Goal: Information Seeking & Learning: Learn about a topic

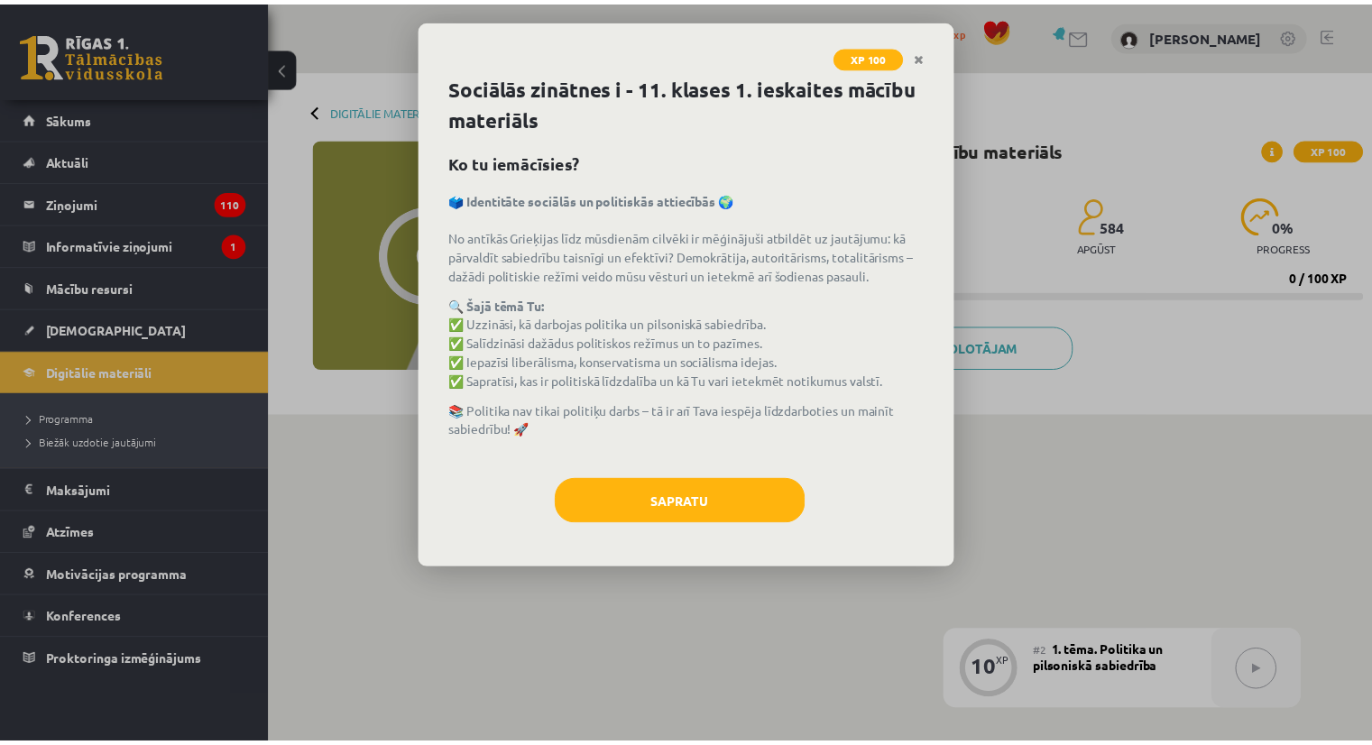
scroll to position [337, 0]
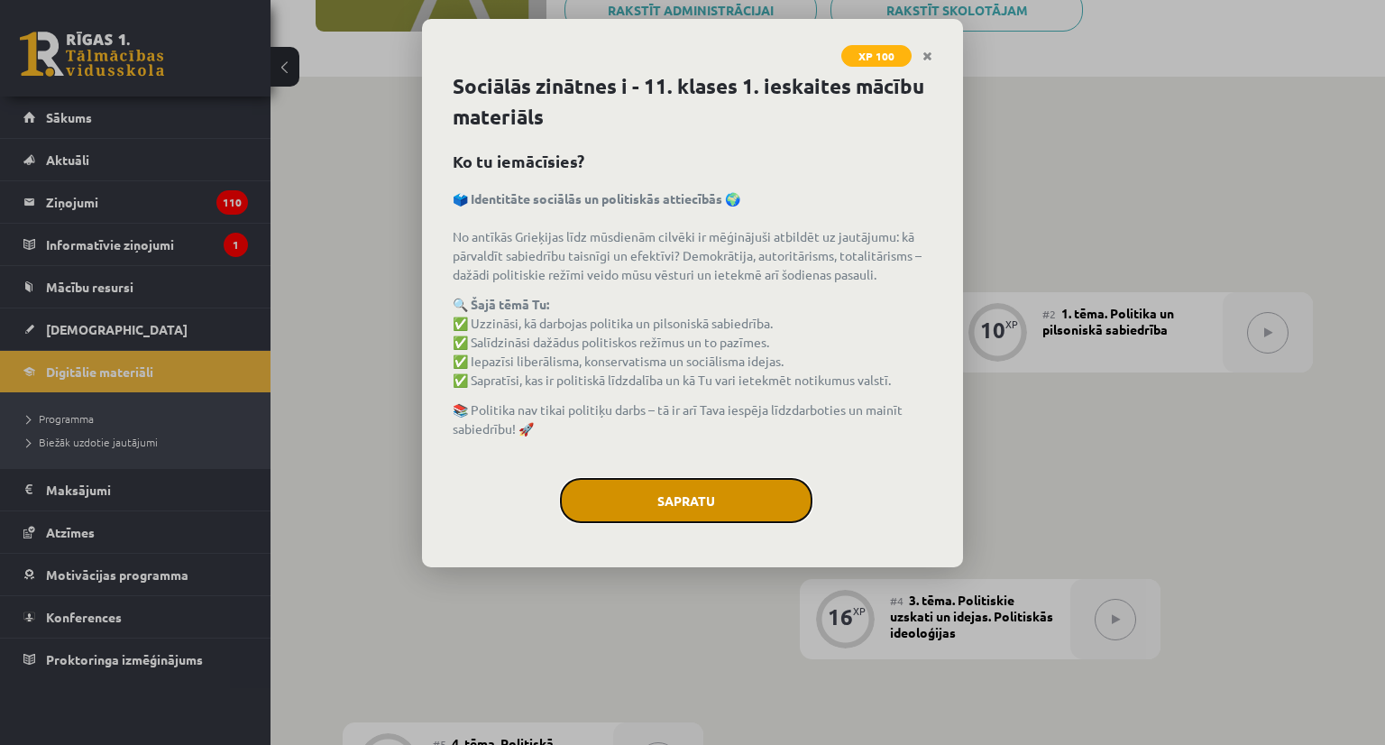
click at [666, 511] on button "Sapratu" at bounding box center [686, 500] width 252 height 45
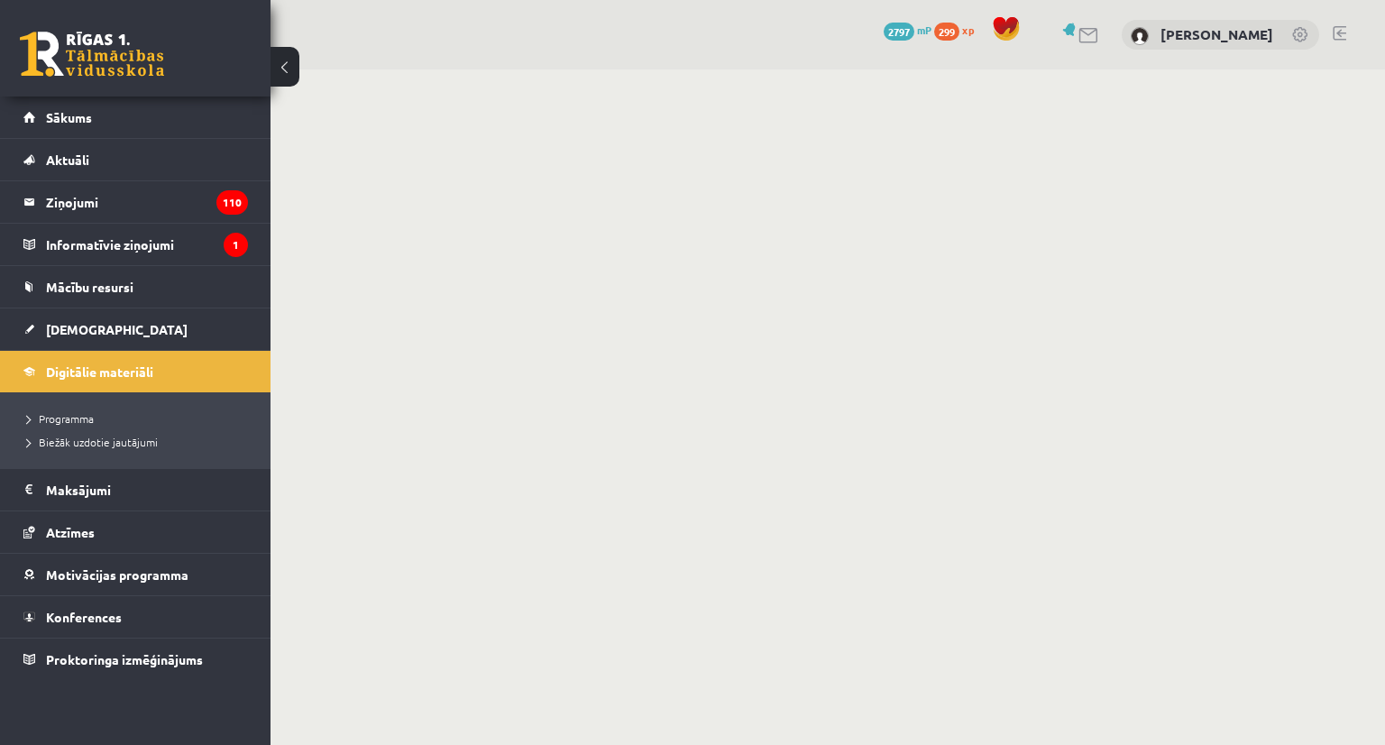
scroll to position [337, 0]
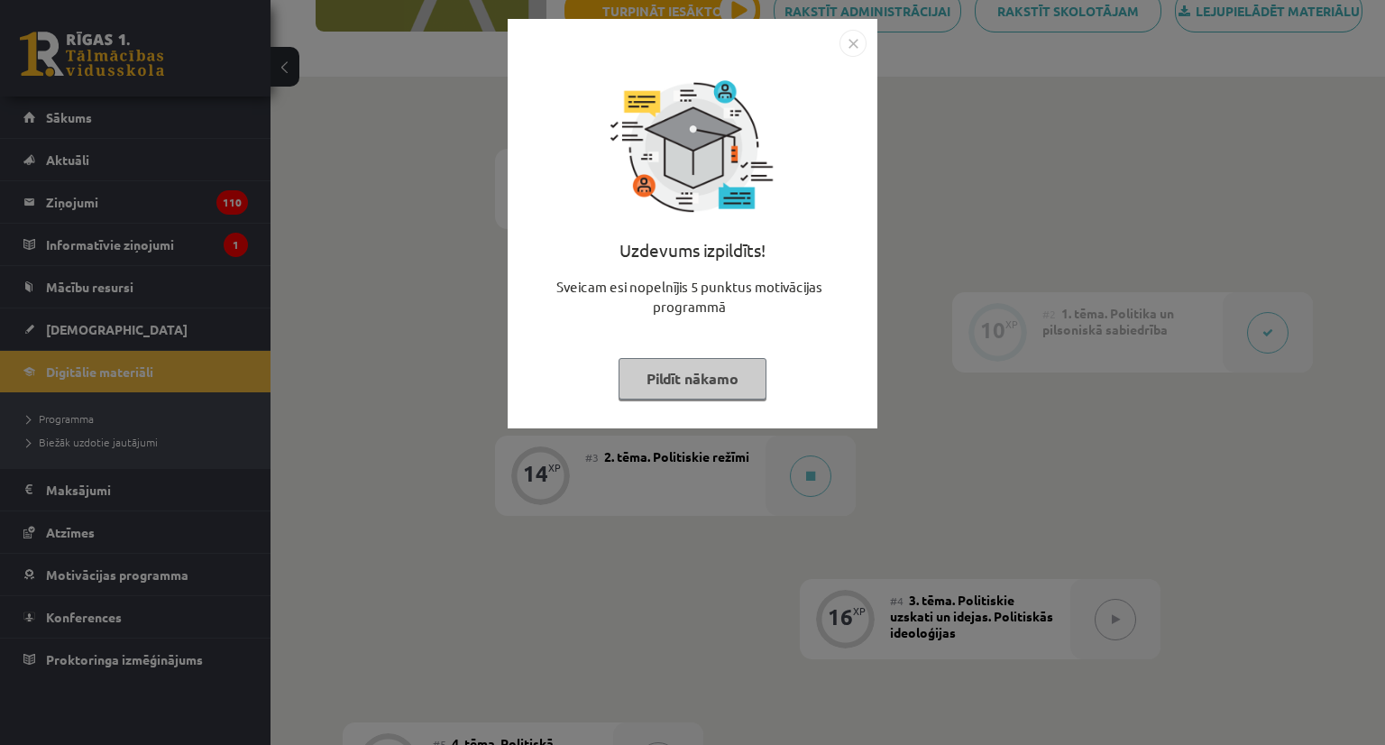
click at [688, 372] on button "Pildīt nākamo" at bounding box center [693, 378] width 148 height 41
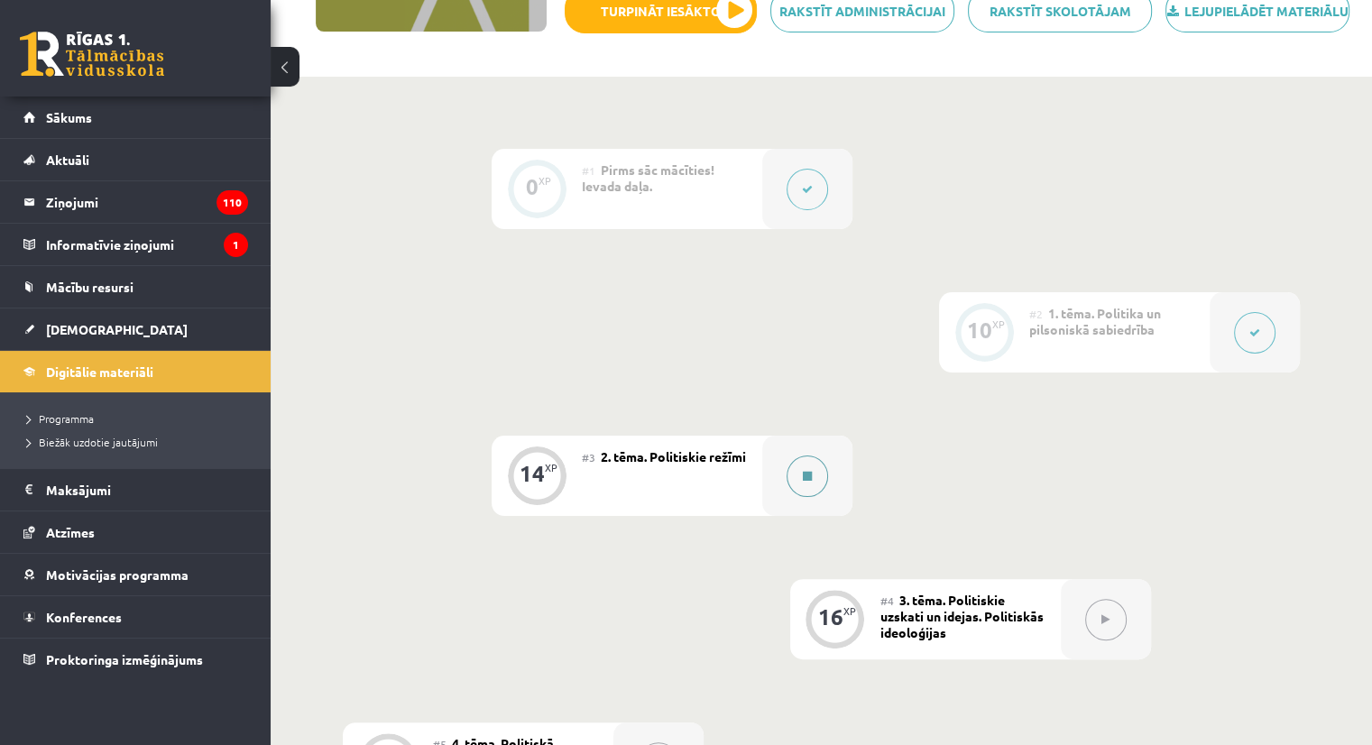
click at [811, 482] on icon at bounding box center [807, 476] width 9 height 11
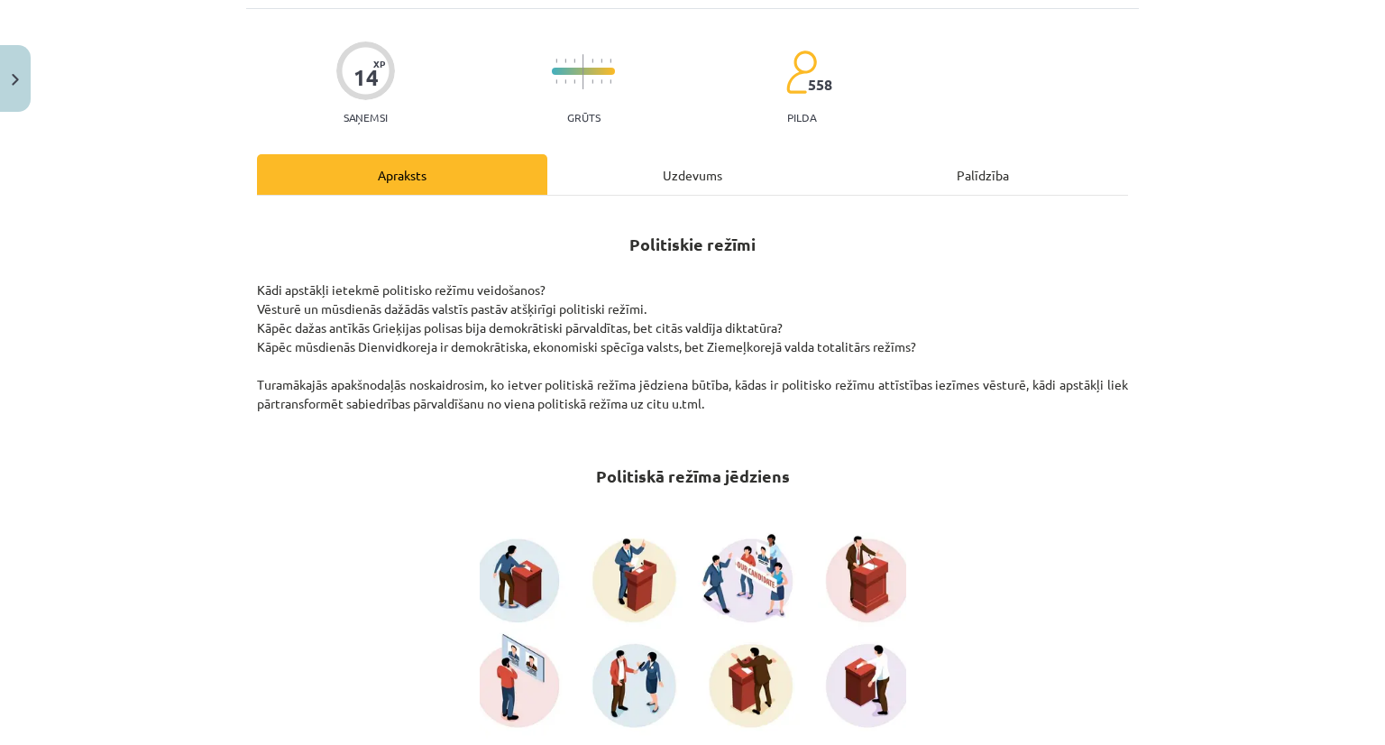
scroll to position [180, 0]
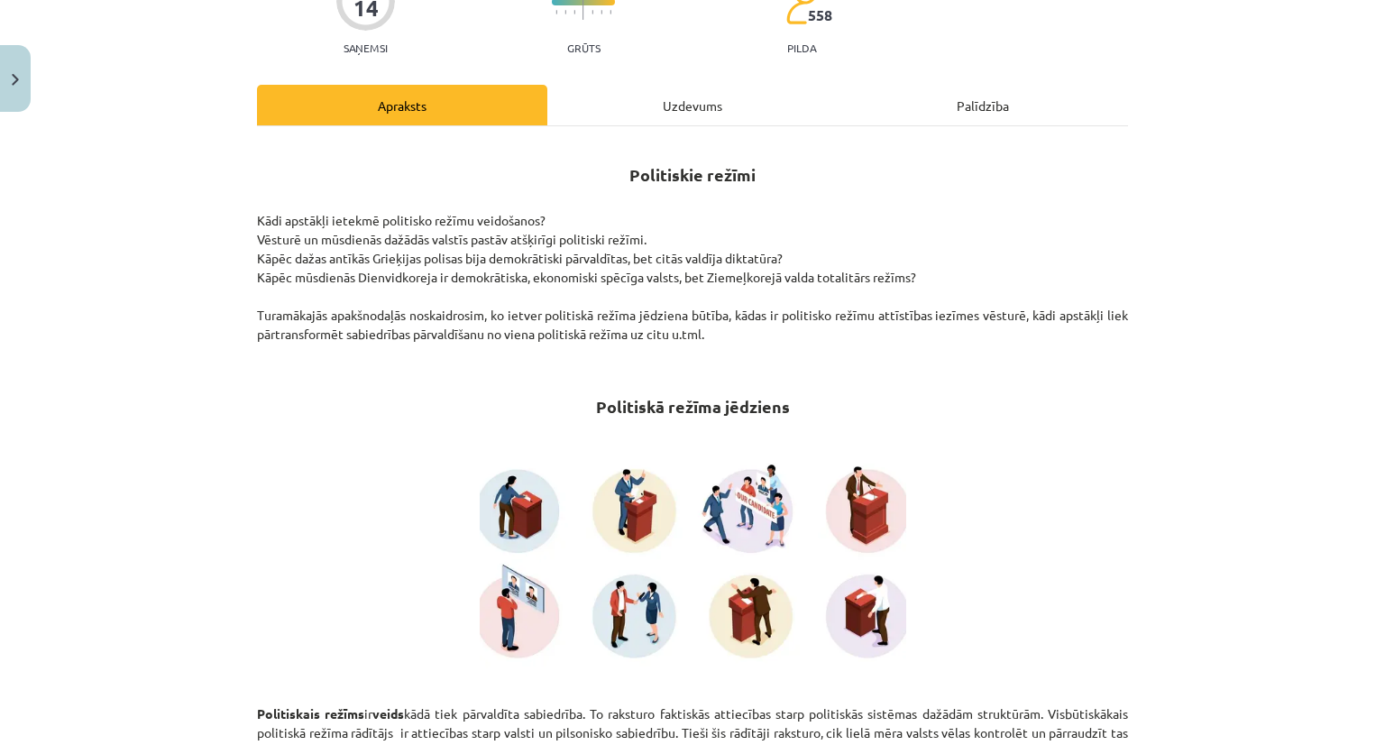
click at [667, 124] on div "Uzdevums" at bounding box center [692, 105] width 290 height 41
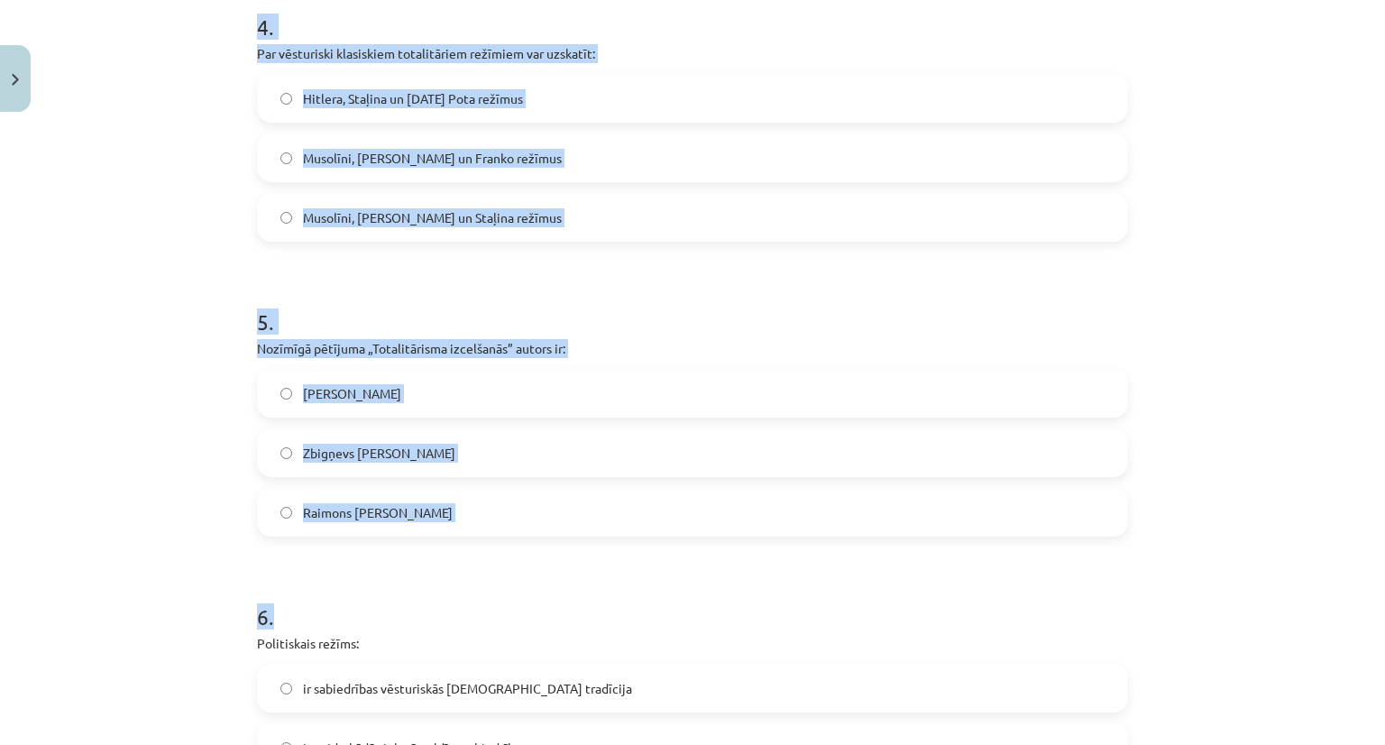
scroll to position [1659, 0]
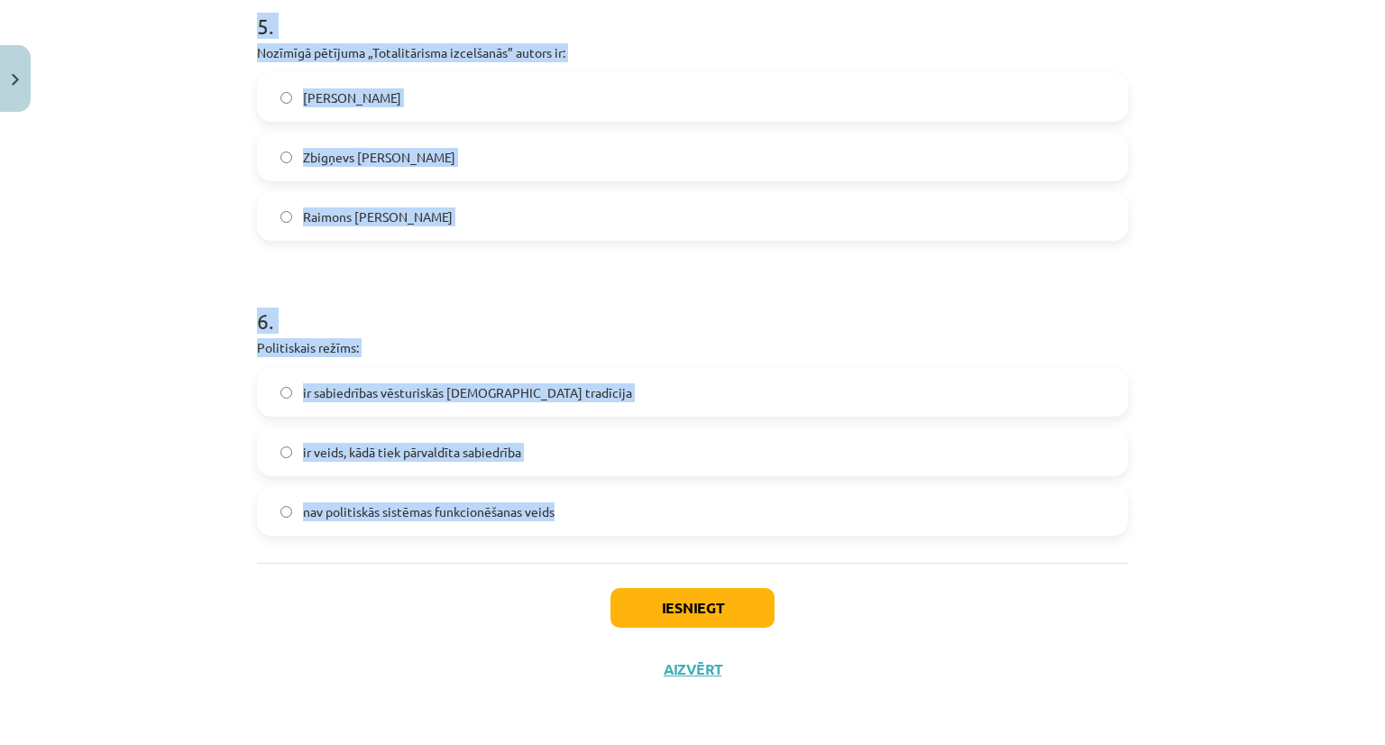
drag, startPoint x: 239, startPoint y: 106, endPoint x: 607, endPoint y: 502, distance: 541.1
copy form "2 . Autoritārais režīms: ir ārēji revolucionārs pilnīgi [PERSON_NAME] pilsonisk…"
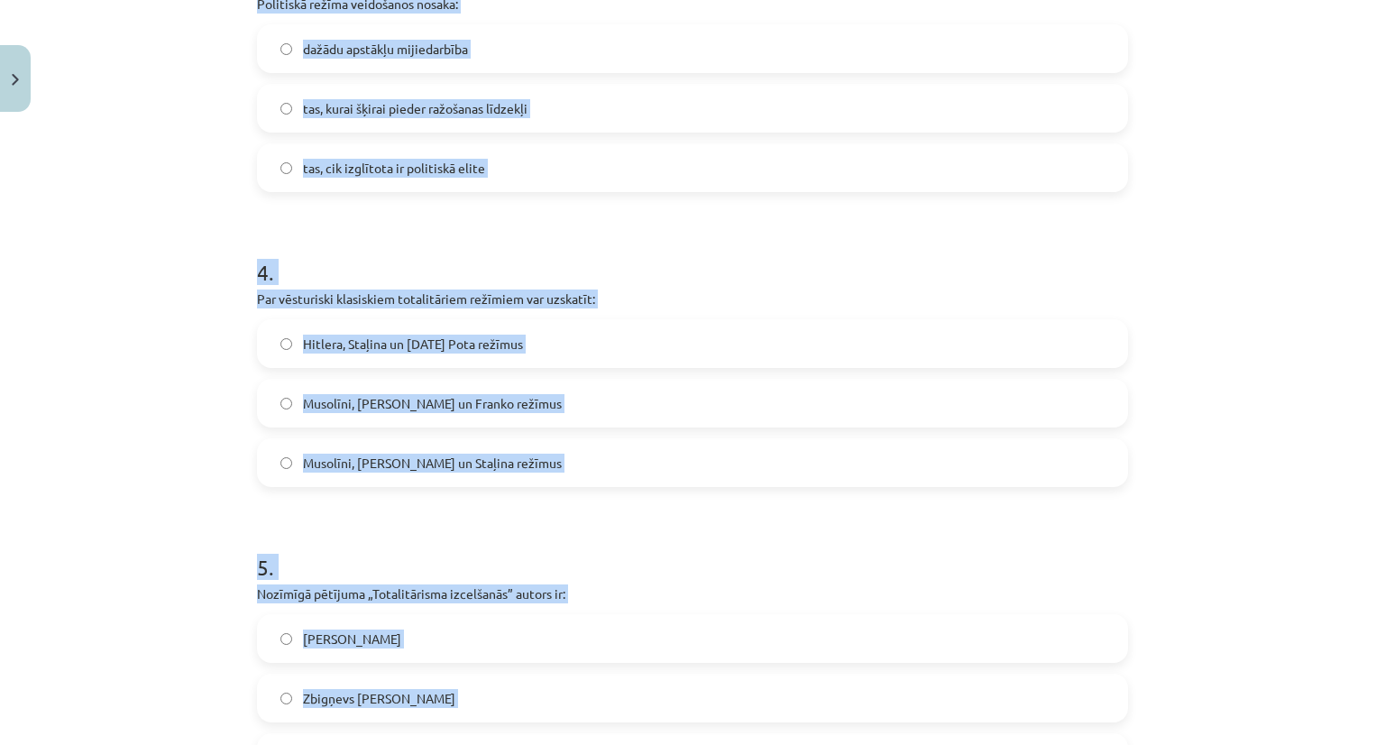
click at [194, 388] on div "Mācību tēma: Sociālās zinātnes i - 11. klases 1. ieskaites mācību materiāls #3 …" at bounding box center [692, 372] width 1385 height 745
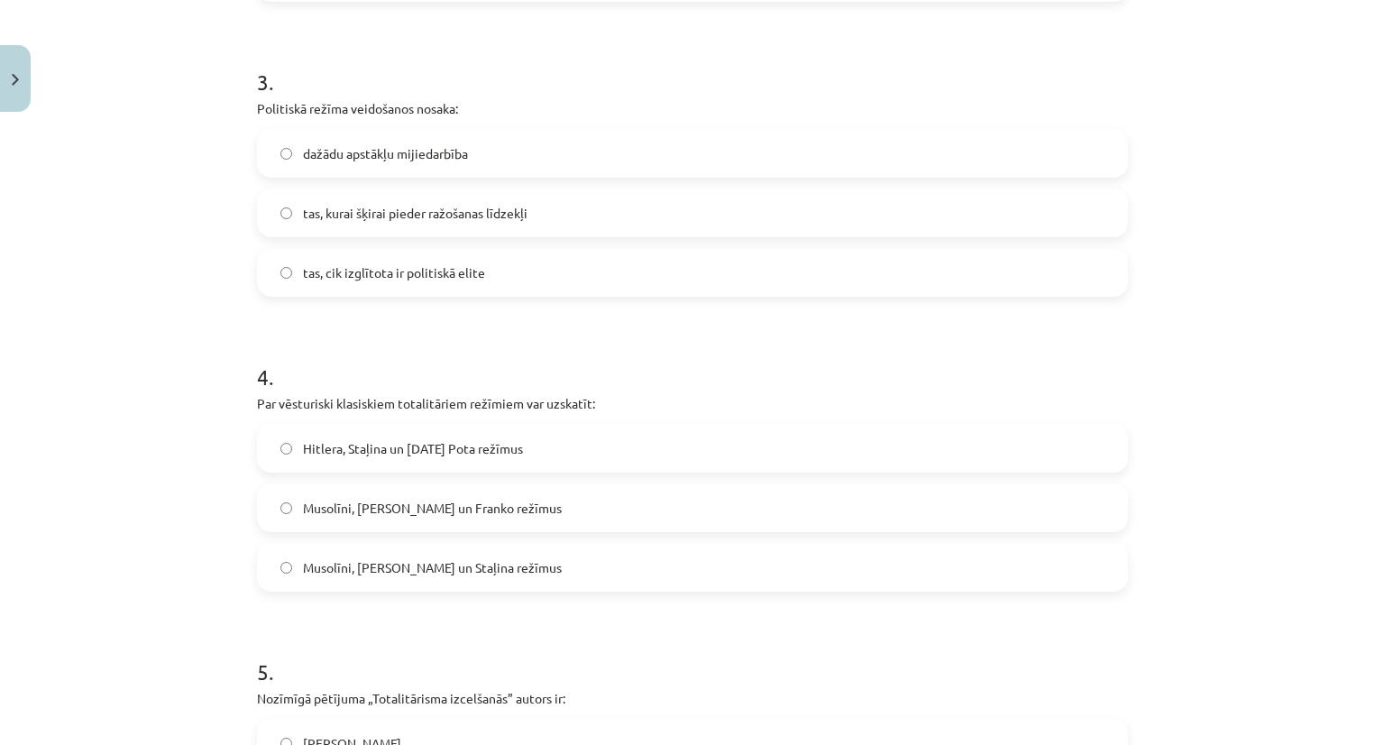
scroll to position [577, 0]
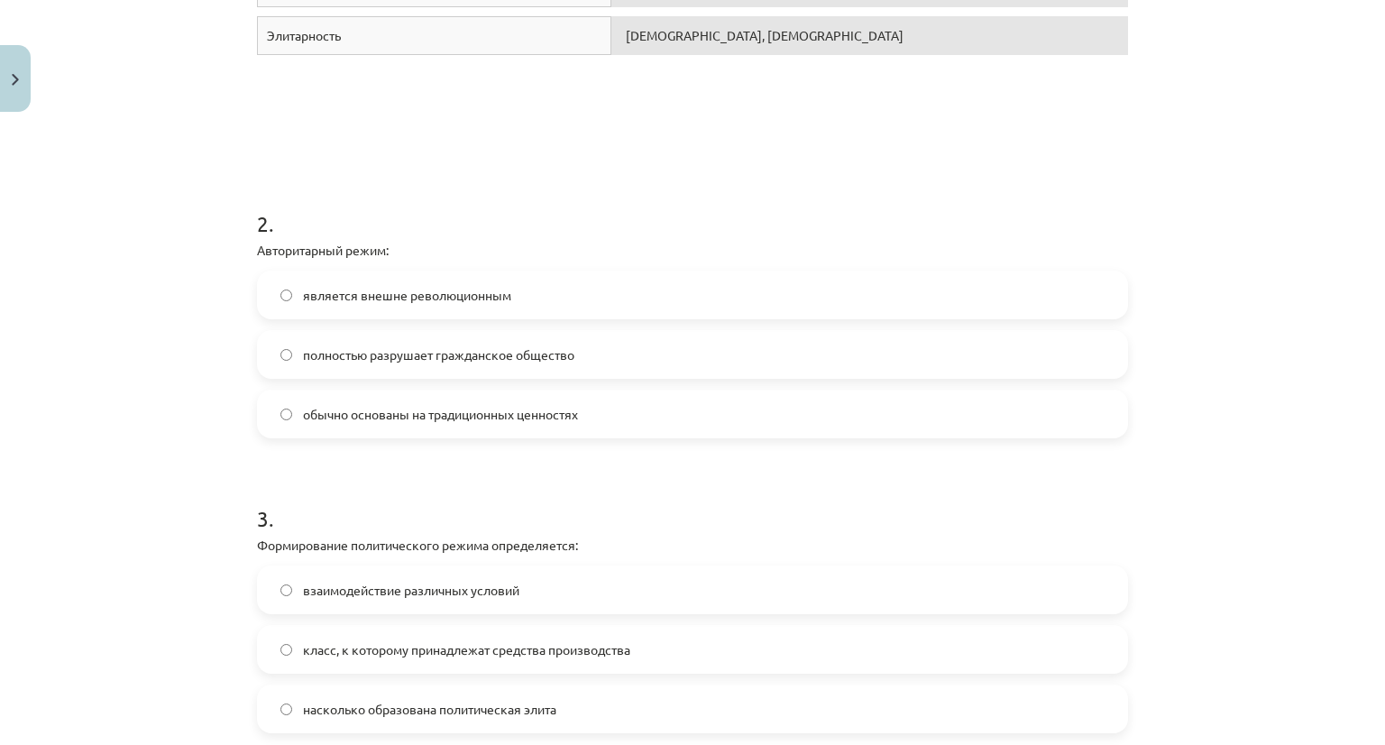
click at [473, 419] on span "обычно основаны на традиционных ценностях" at bounding box center [440, 414] width 275 height 19
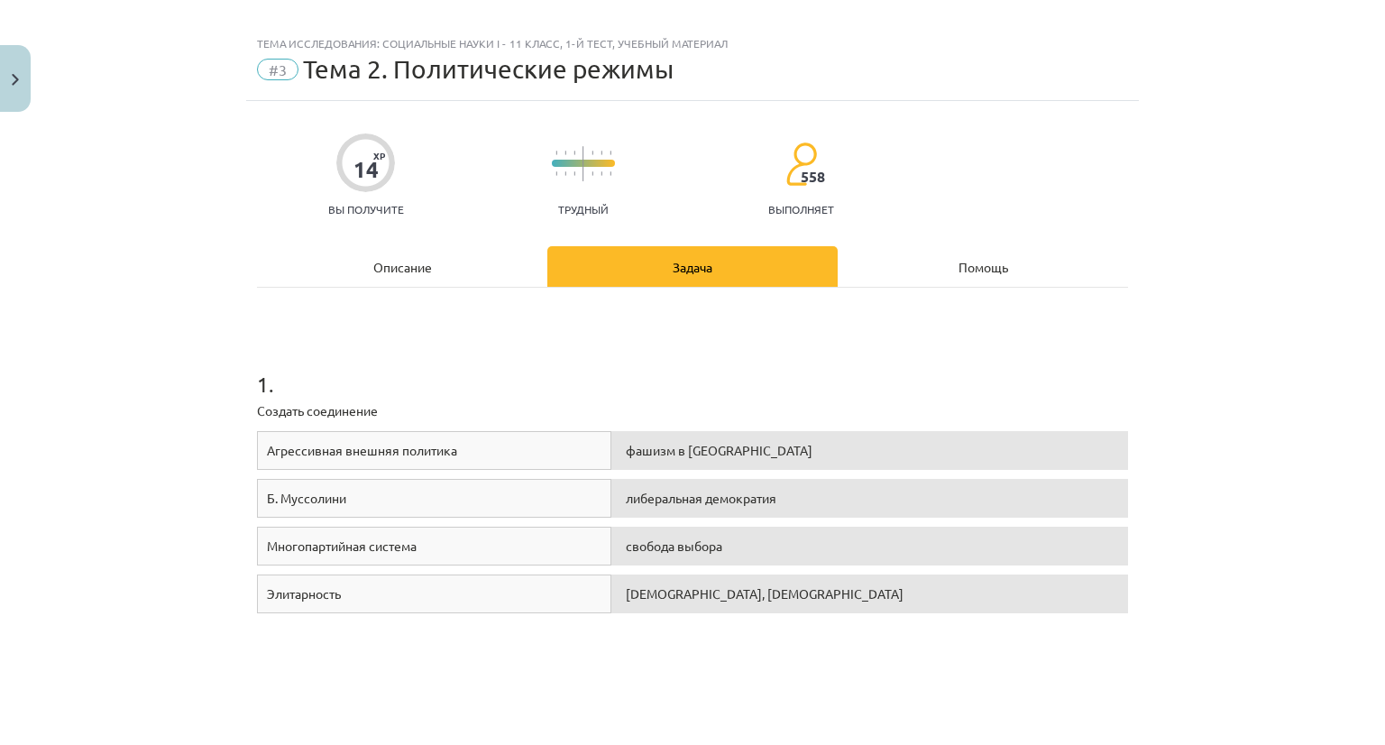
scroll to position [0, 0]
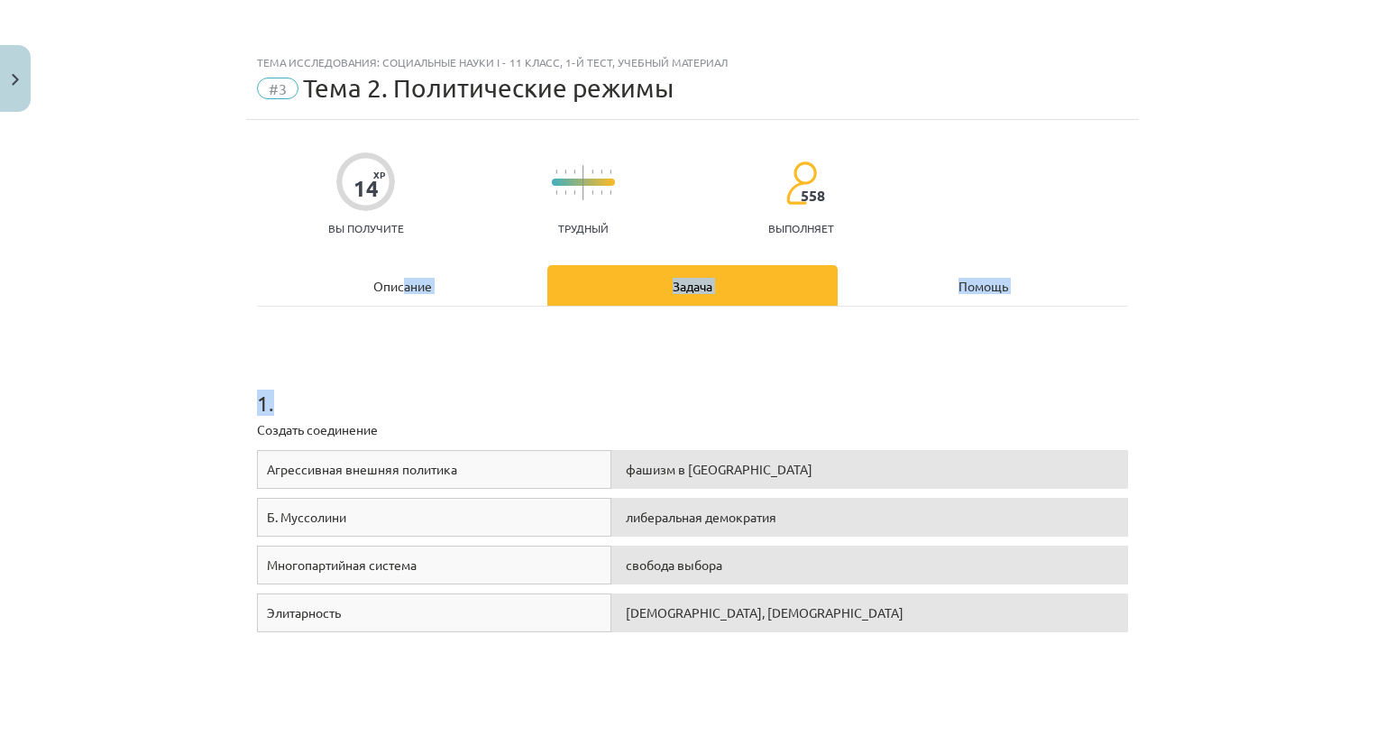
drag, startPoint x: 397, startPoint y: 306, endPoint x: 397, endPoint y: 292, distance: 13.5
click at [404, 288] on font "Описание" at bounding box center [402, 286] width 59 height 16
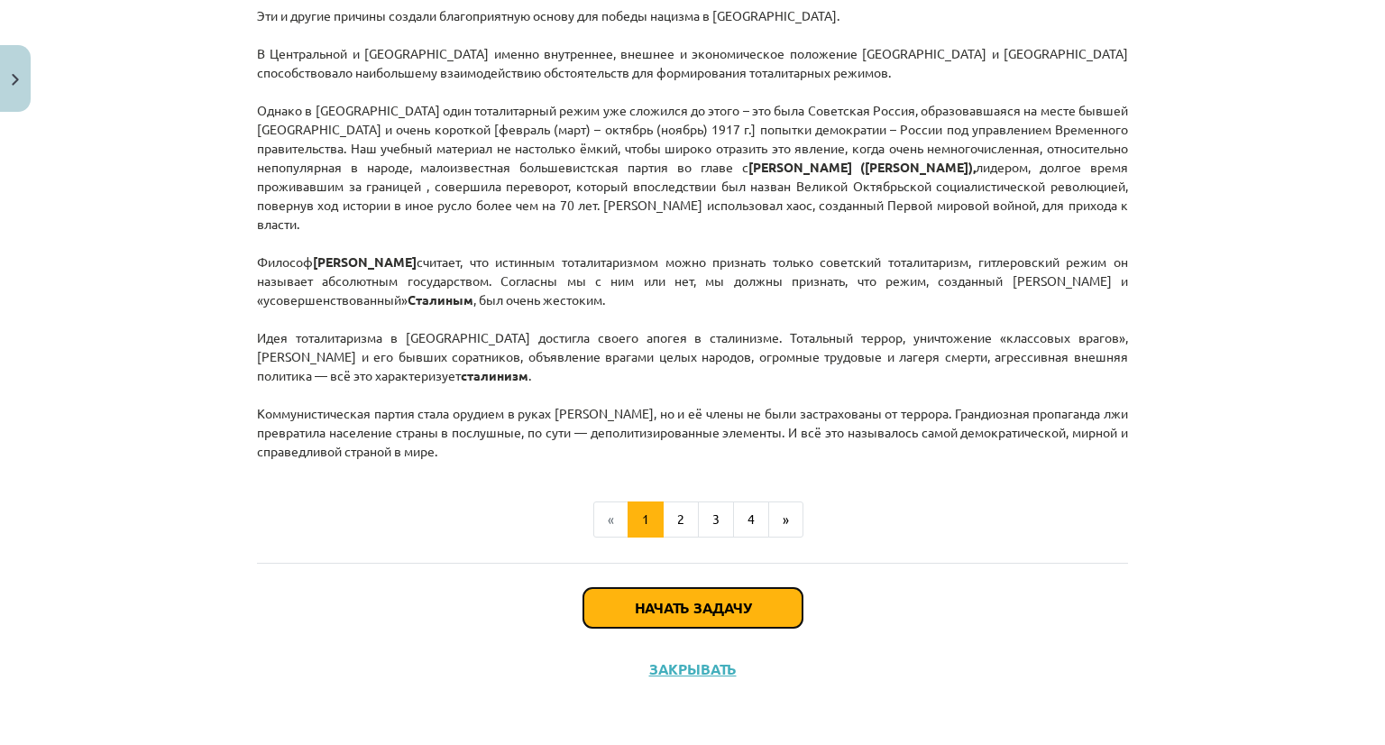
click at [669, 597] on button "Начать задачу" at bounding box center [692, 608] width 219 height 40
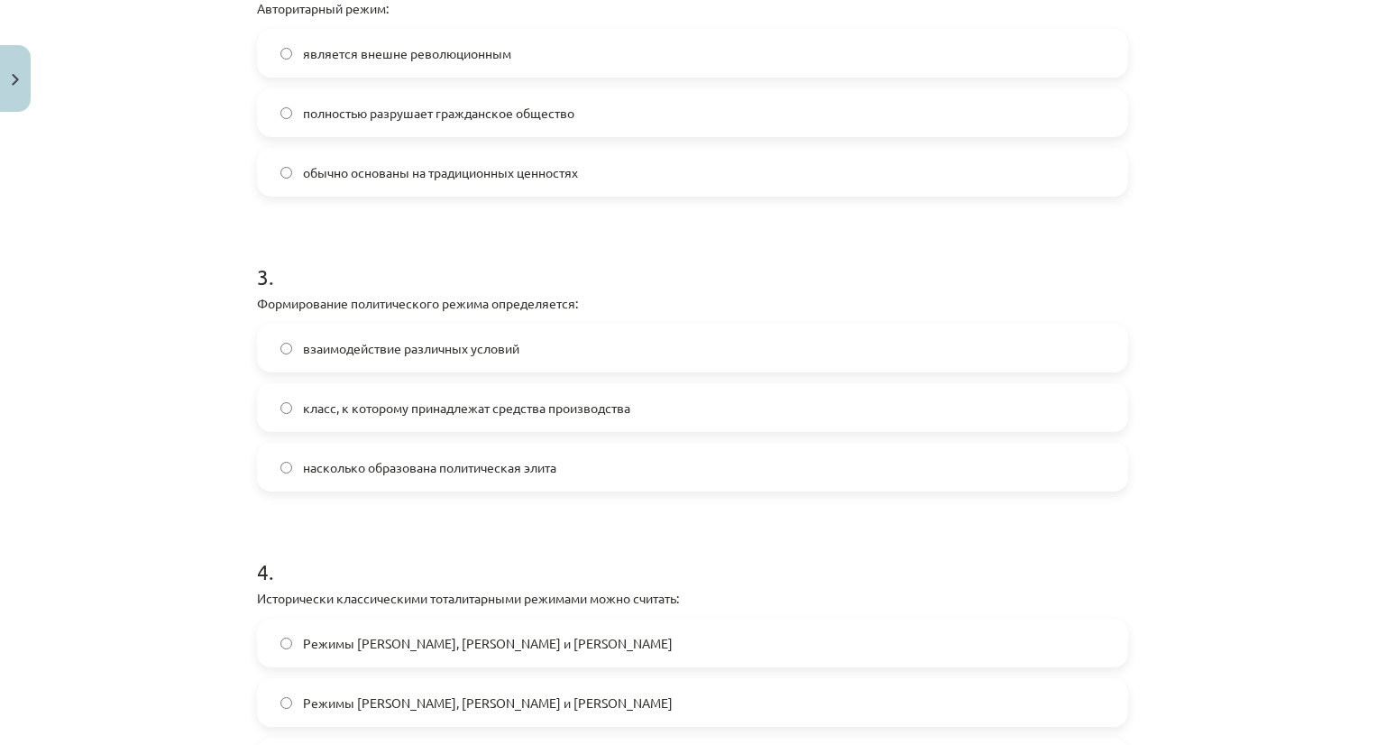
click at [188, 307] on div "Тема исследования: Социальные науки I - 11 класс, 1-й тест, учебный материал #3…" at bounding box center [692, 372] width 1385 height 745
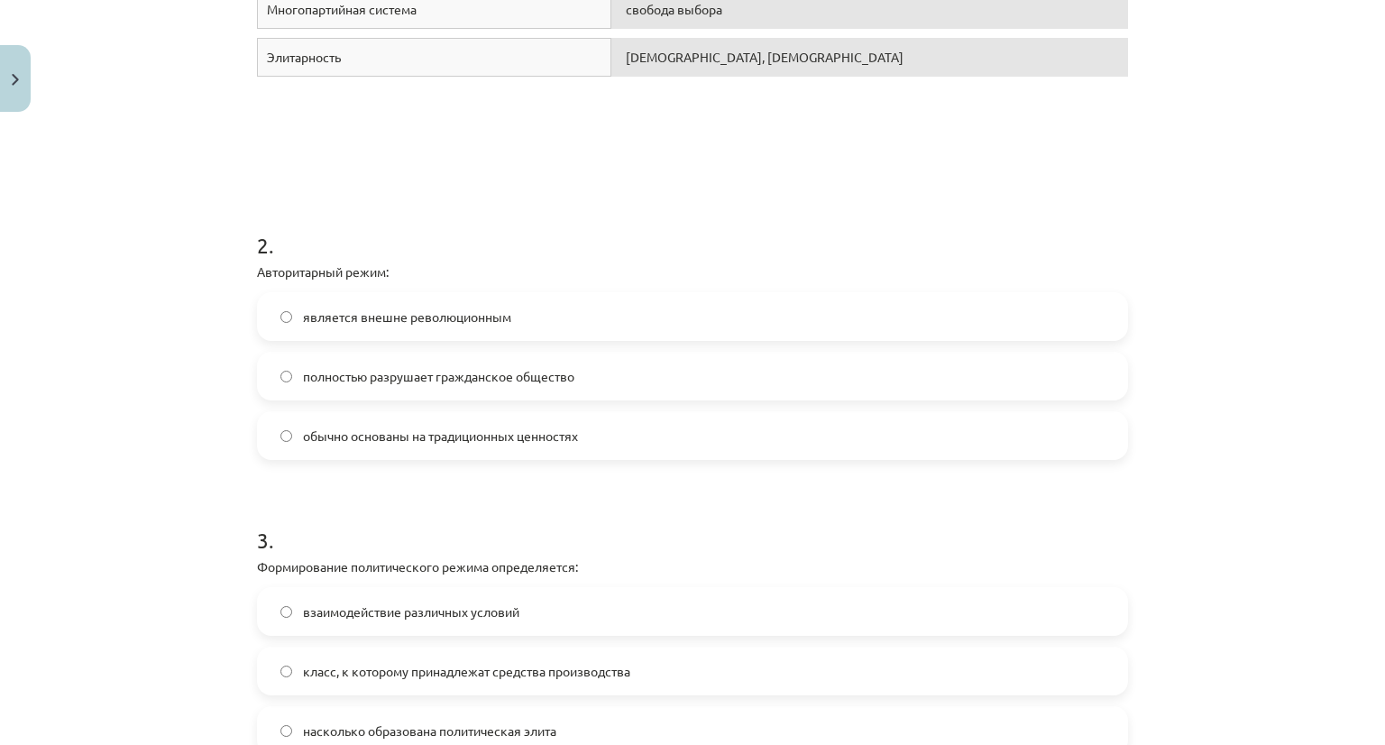
scroll to position [548, 0]
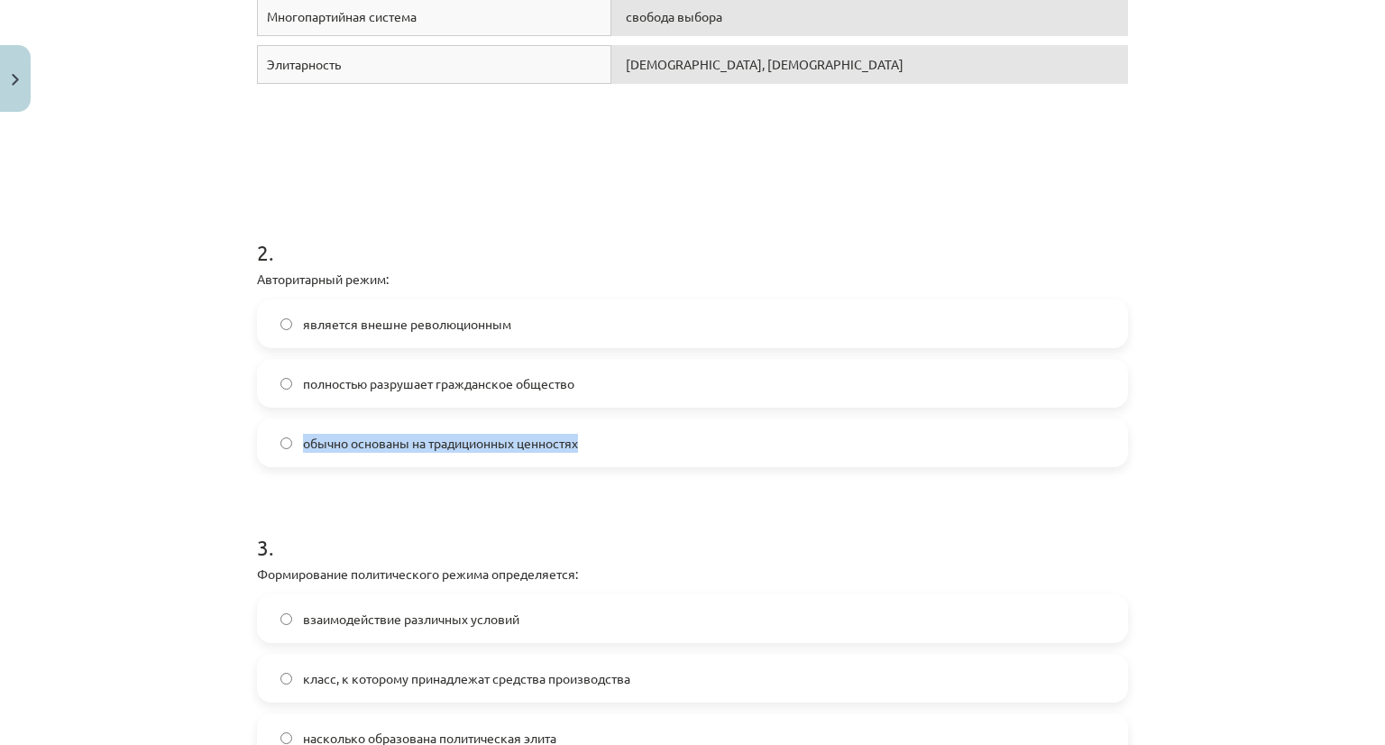
drag, startPoint x: 397, startPoint y: 423, endPoint x: 229, endPoint y: 426, distance: 167.7
click at [226, 427] on div "Тема исследования: Социальные науки I - 11 класс, 1-й тест, учебный материал #3…" at bounding box center [692, 372] width 1385 height 745
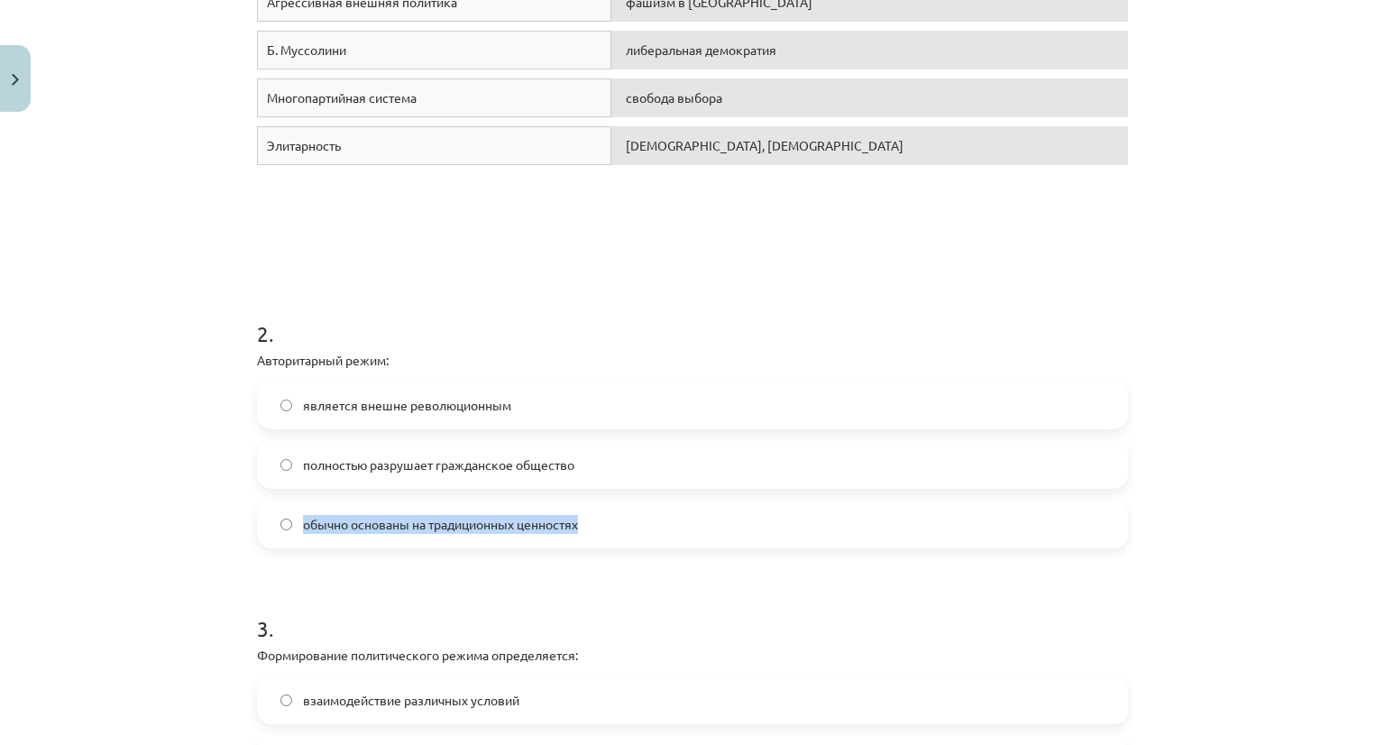
scroll to position [458, 0]
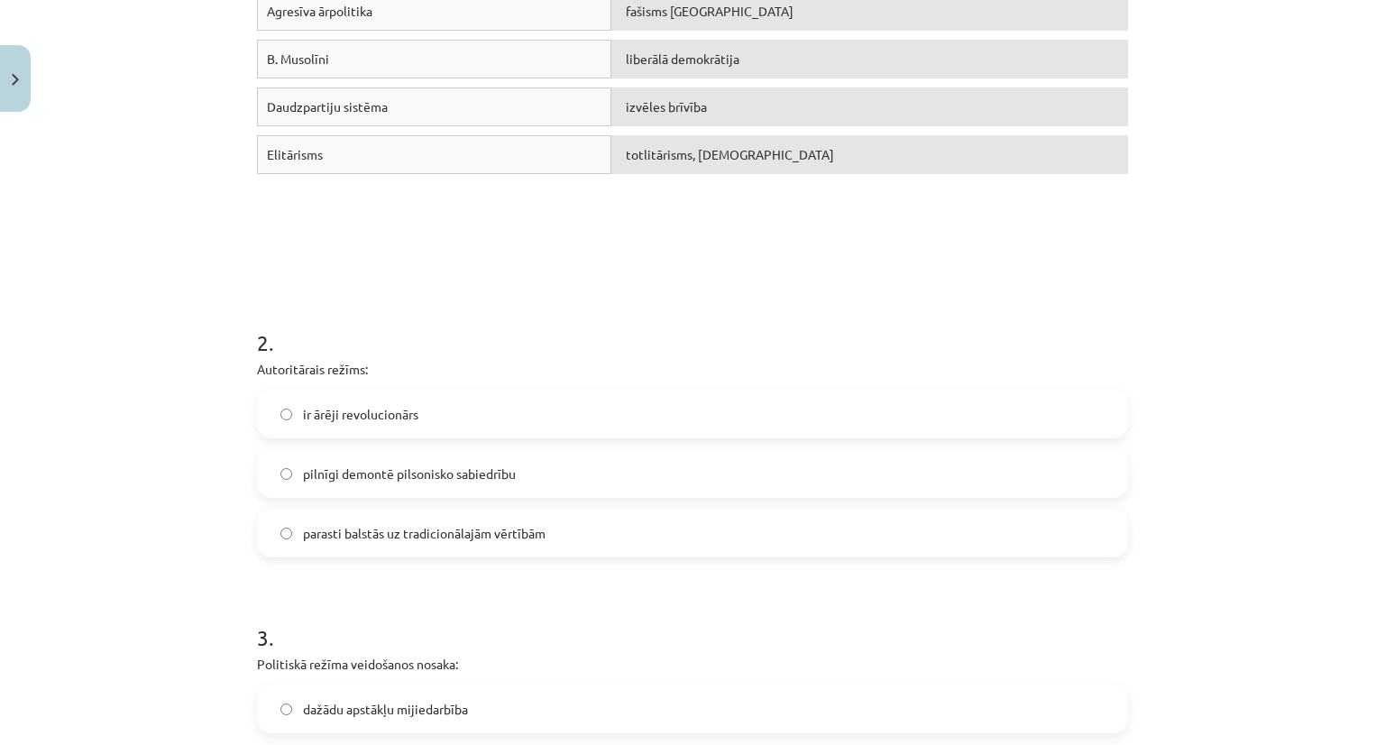
click at [619, 309] on h1 "2 ." at bounding box center [692, 326] width 871 height 56
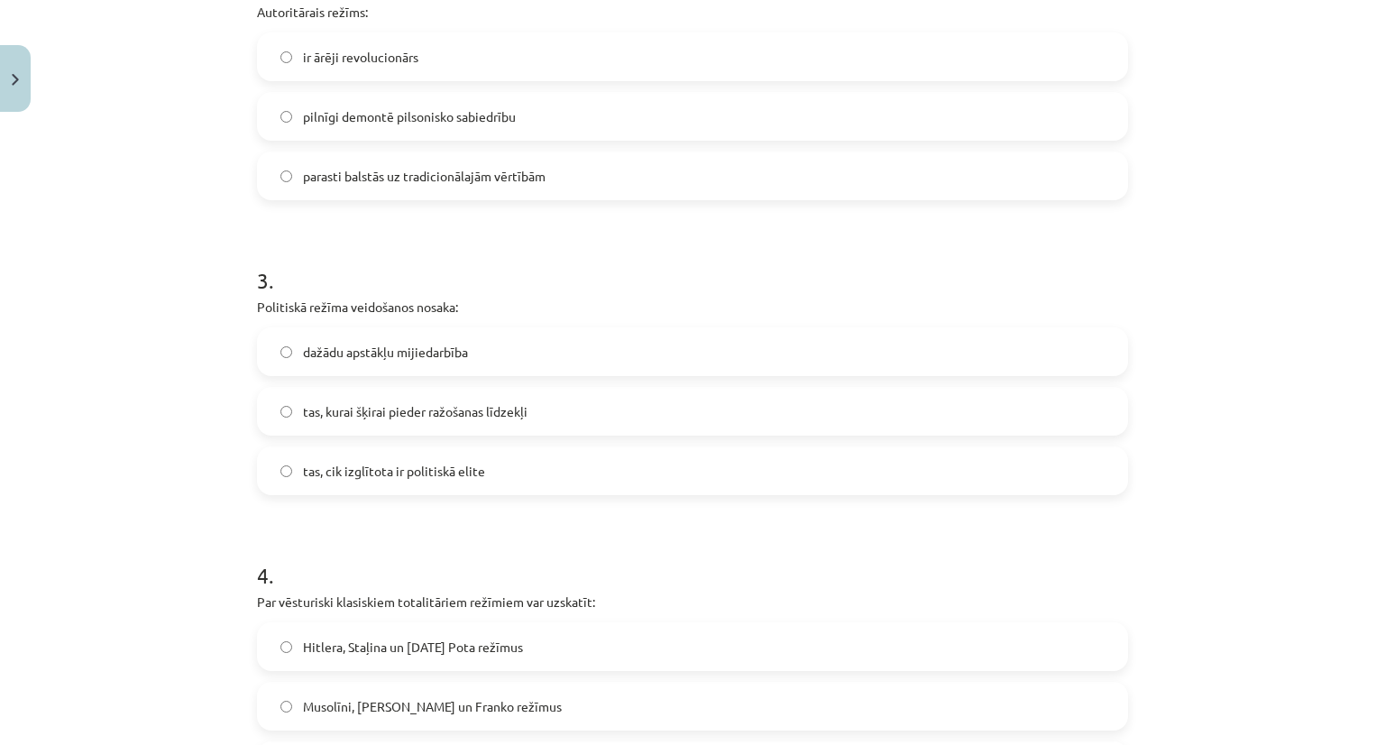
scroll to position [819, 0]
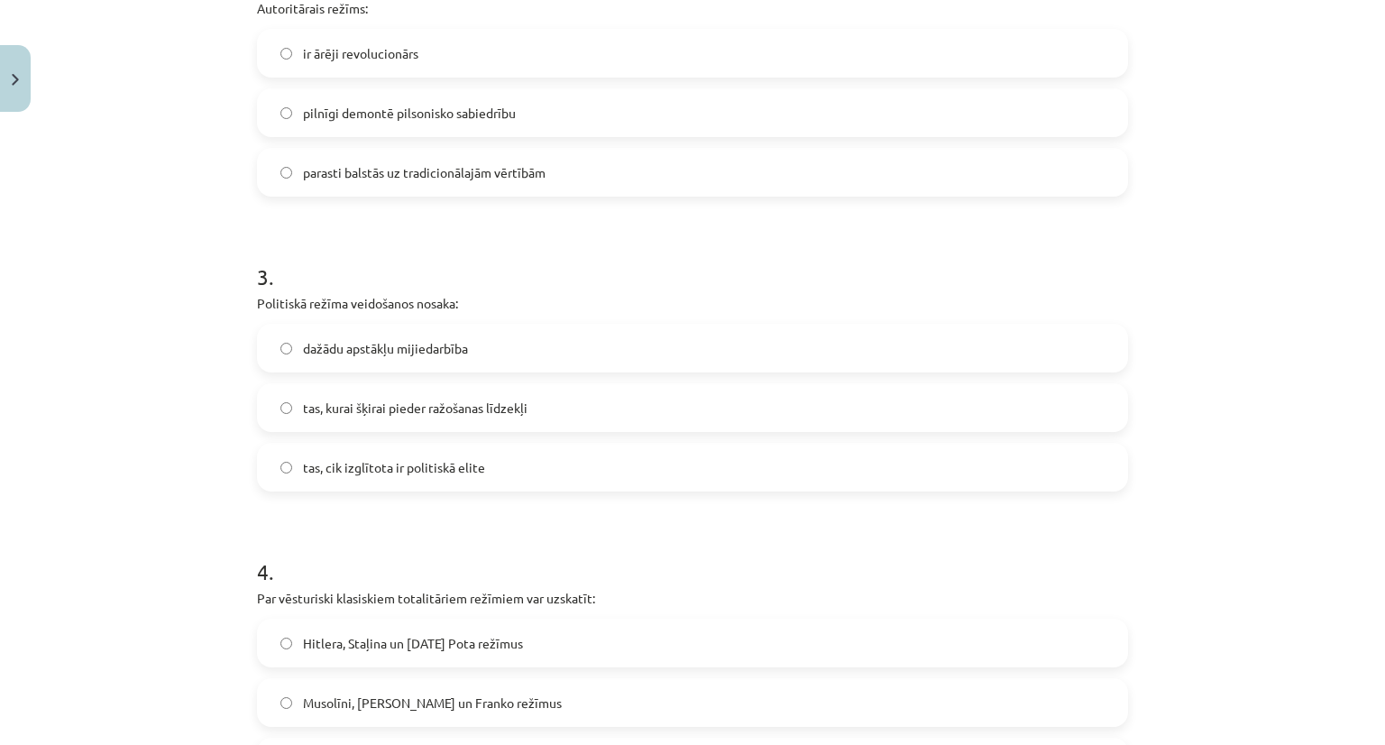
click at [303, 344] on span "dažādu apstākļu mijiedarbība" at bounding box center [385, 348] width 165 height 19
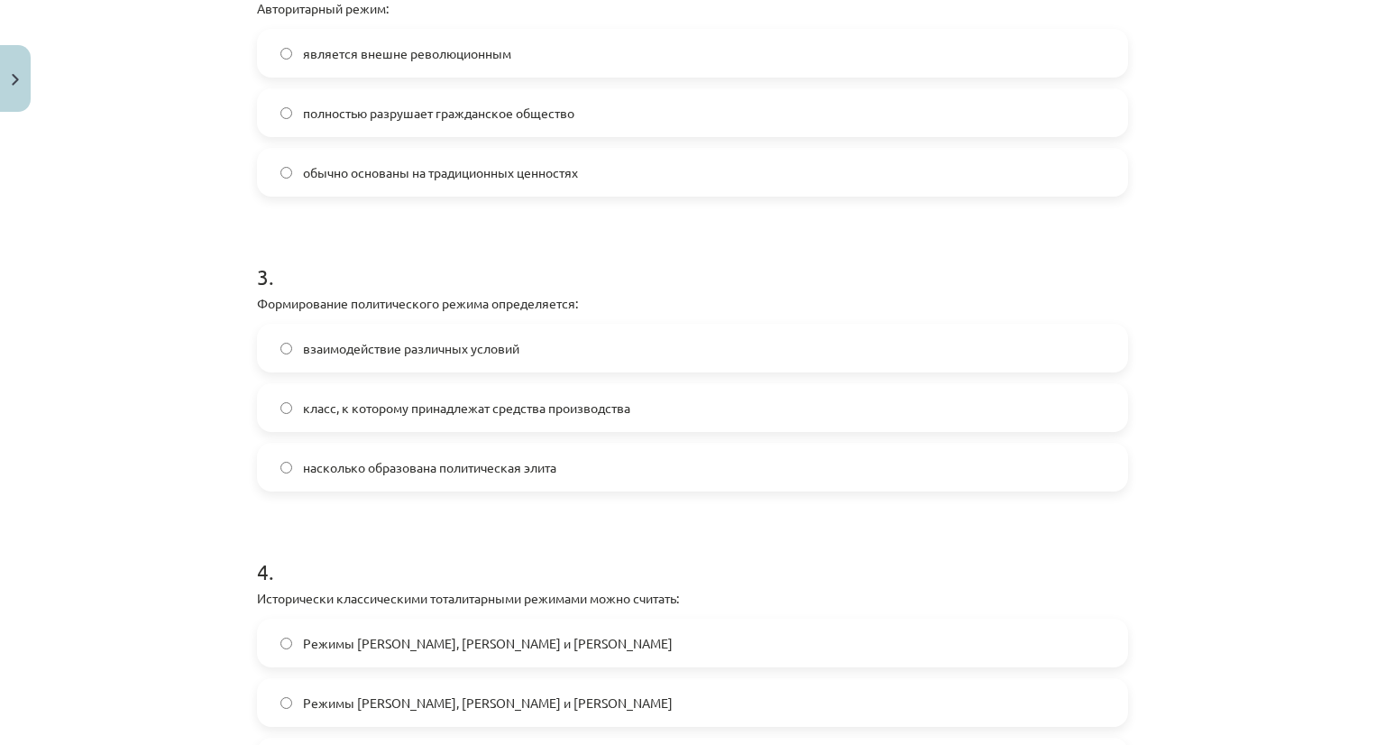
click at [438, 271] on h1 "3 ." at bounding box center [692, 261] width 871 height 56
drag, startPoint x: 445, startPoint y: 267, endPoint x: 690, endPoint y: 62, distance: 319.5
click at [690, 62] on label "является внешне революционным" at bounding box center [692, 53] width 867 height 45
click at [336, 174] on font "обычно основаны на традиционных ценностях" at bounding box center [440, 172] width 275 height 16
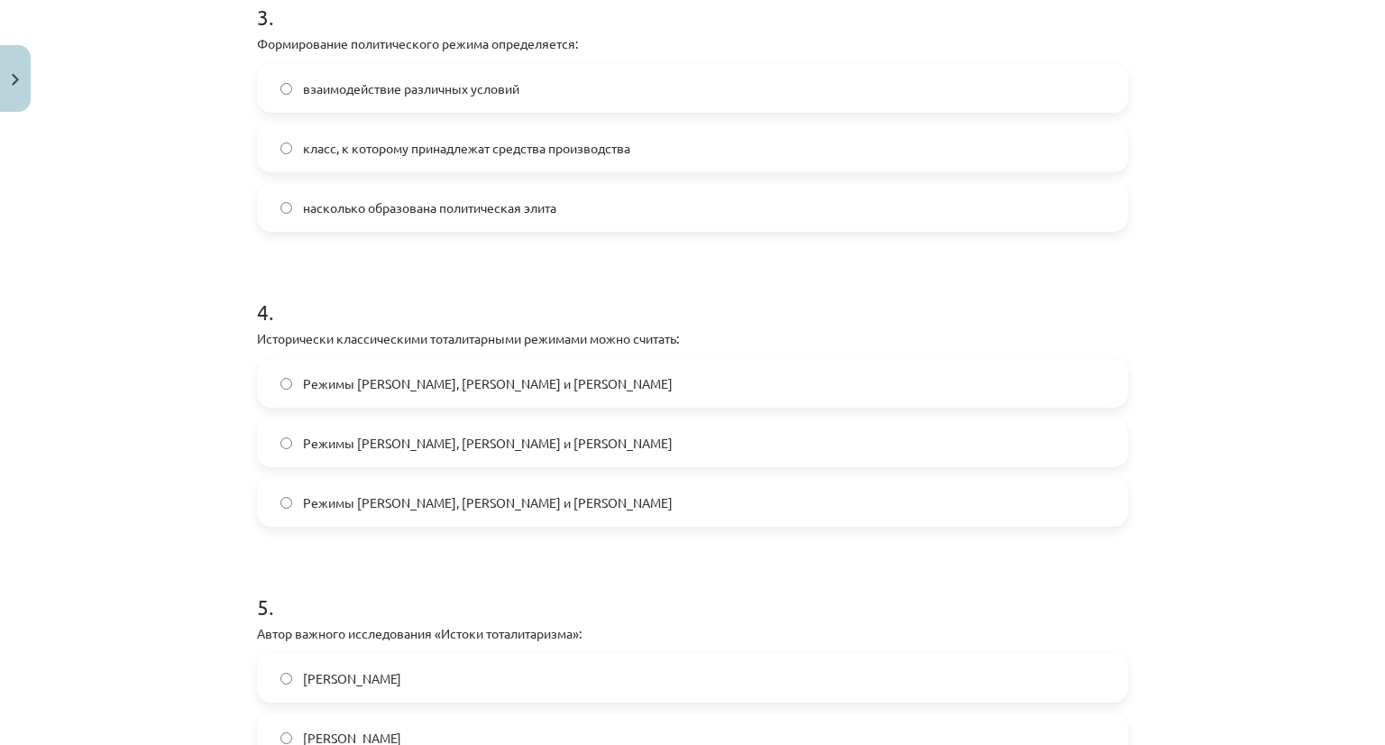
scroll to position [1089, 0]
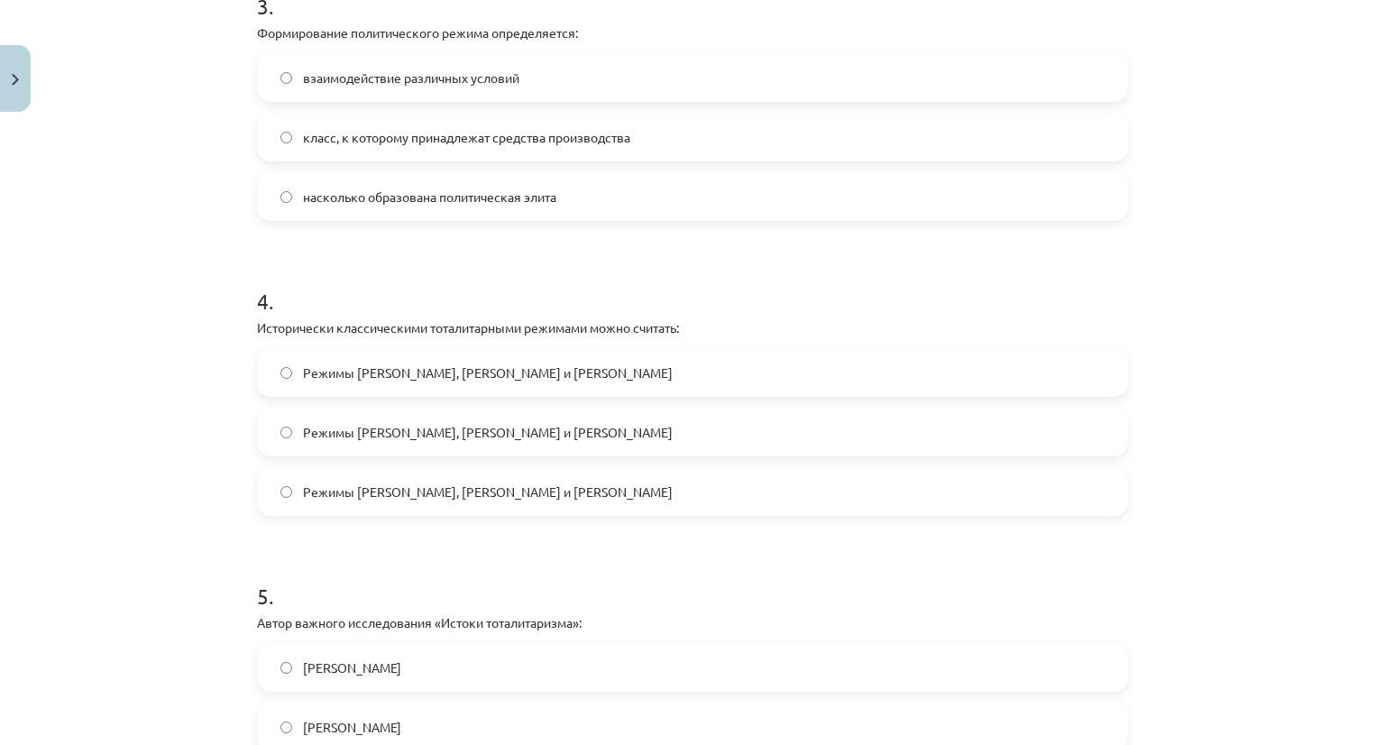
click at [500, 491] on font "Режимы [PERSON_NAME], [PERSON_NAME] и [PERSON_NAME]" at bounding box center [488, 491] width 370 height 16
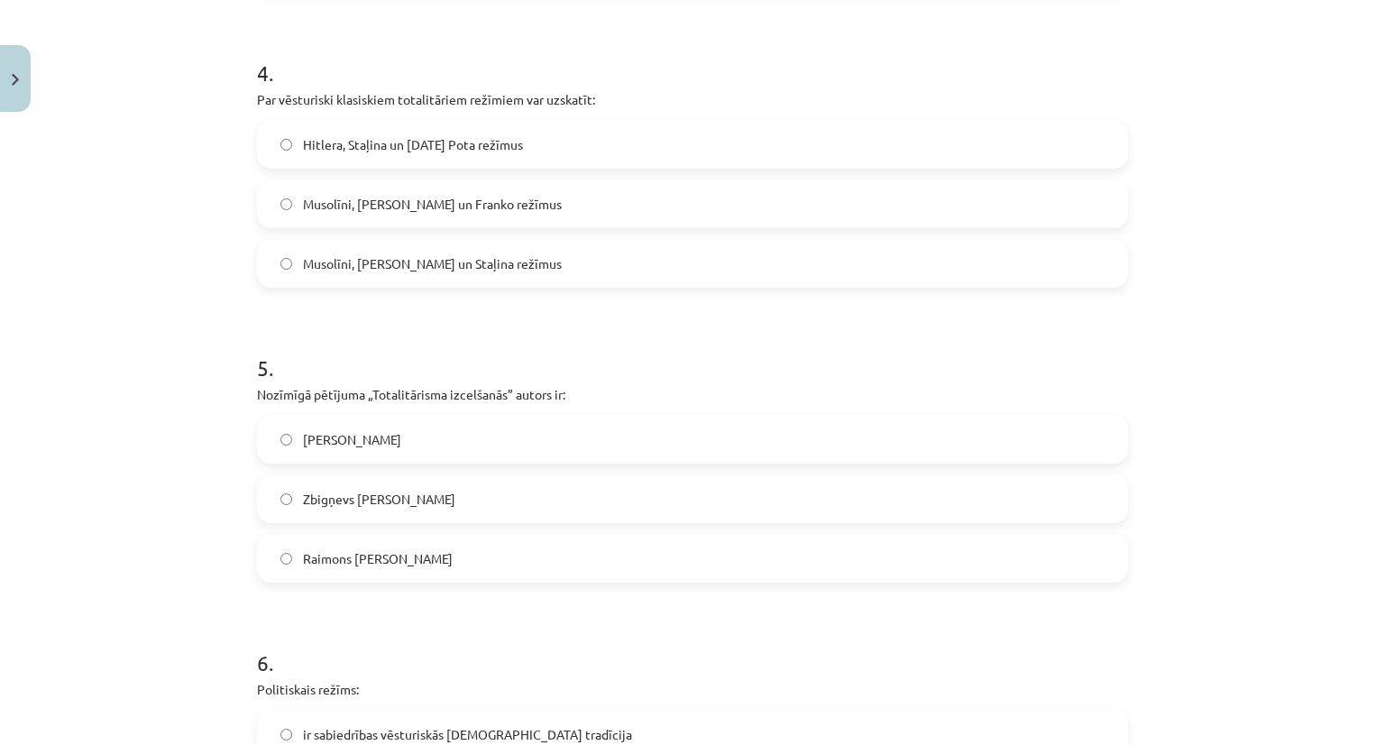
scroll to position [1360, 0]
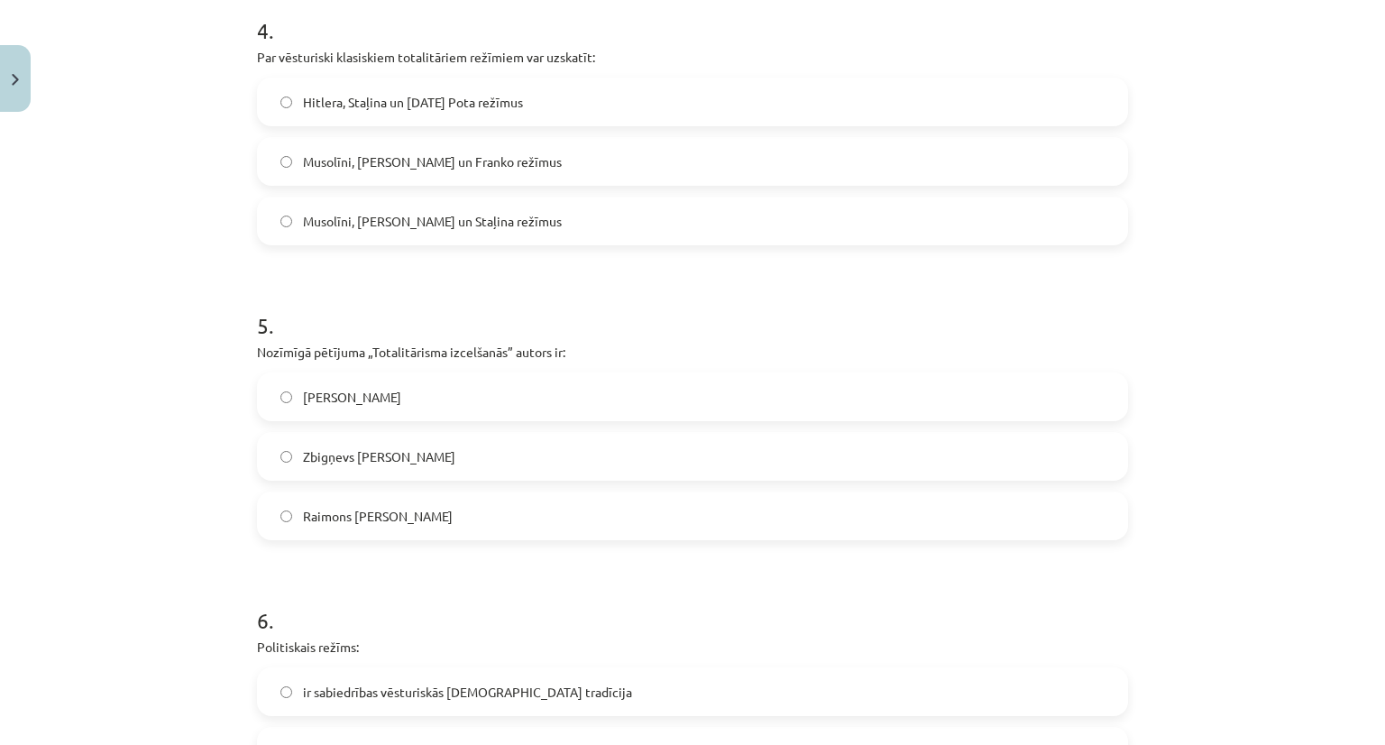
drag, startPoint x: 326, startPoint y: 396, endPoint x: 319, endPoint y: 390, distance: 9.6
click at [325, 396] on span "[PERSON_NAME]" at bounding box center [352, 397] width 98 height 19
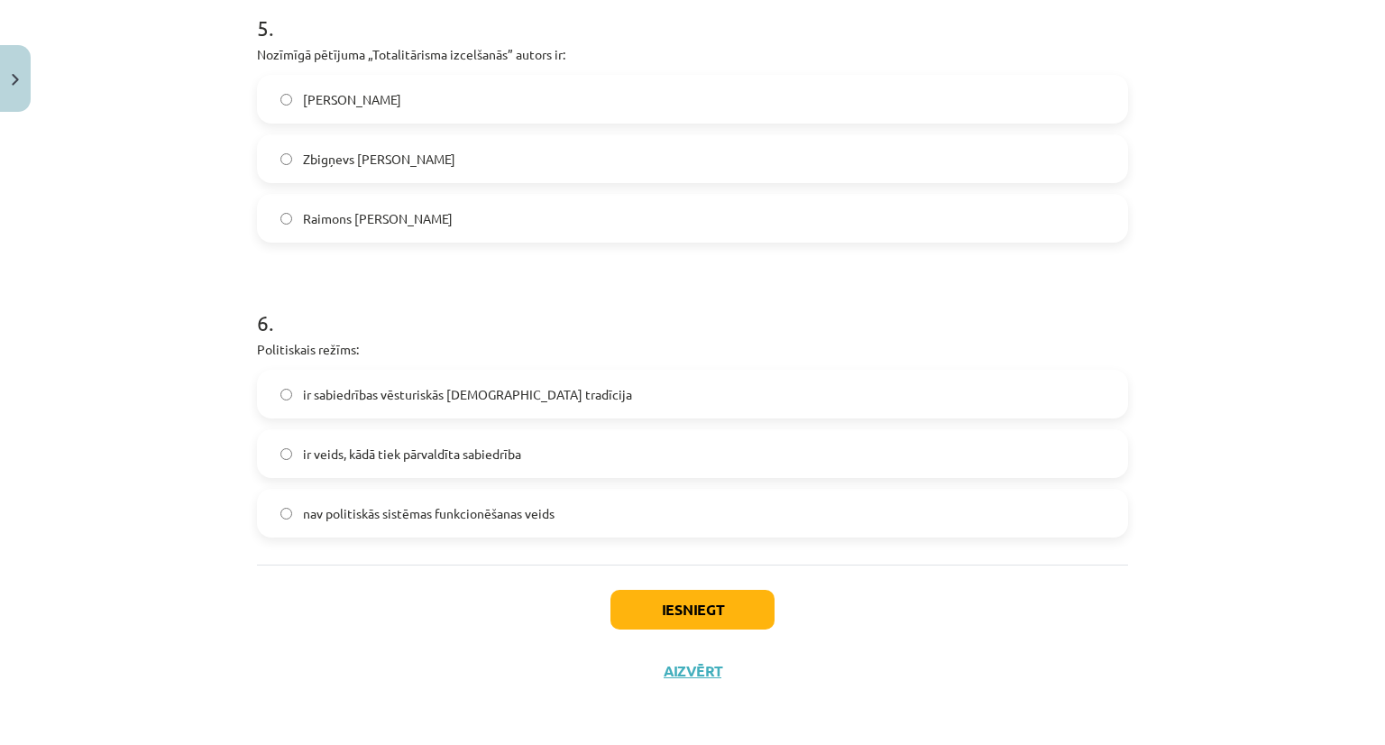
scroll to position [1659, 0]
click at [404, 453] on span "ir veids, kādā tiek pārvaldīta sabiedrība" at bounding box center [412, 452] width 218 height 19
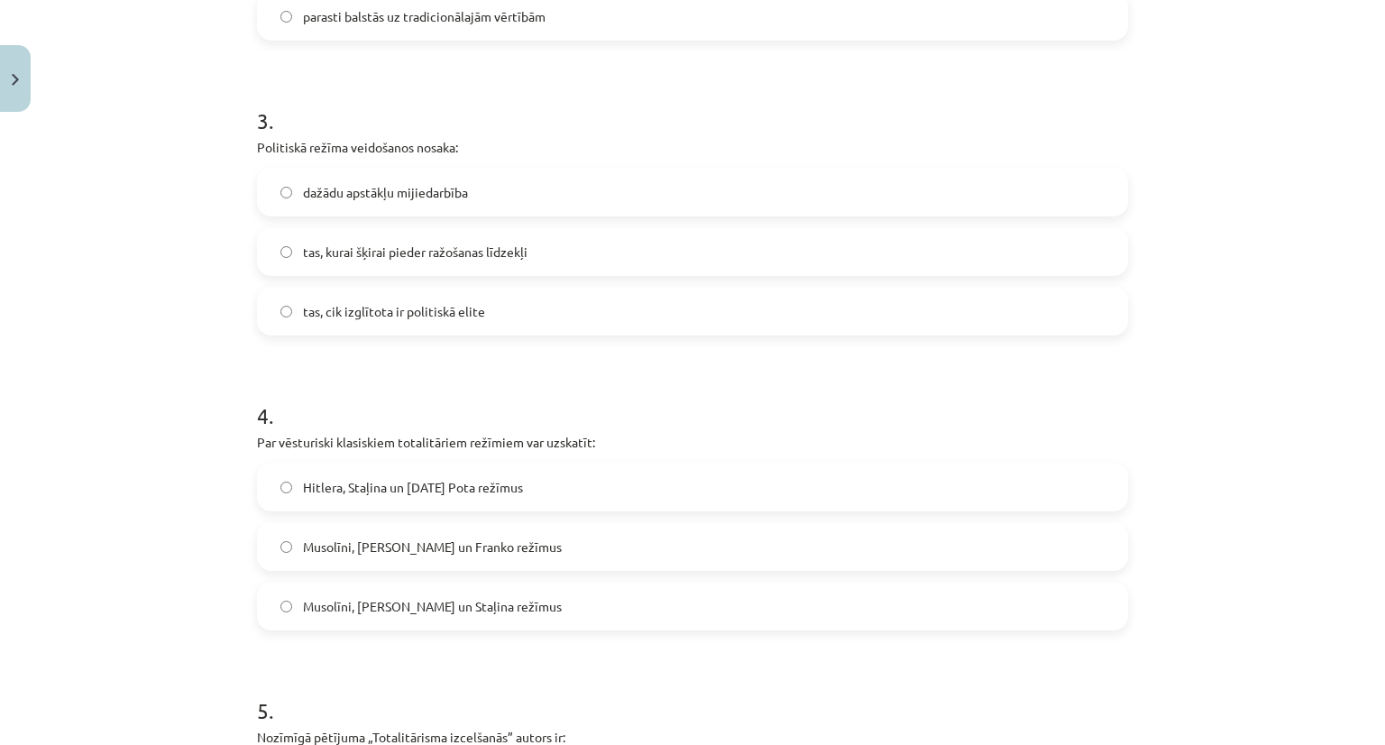
scroll to position [0, 0]
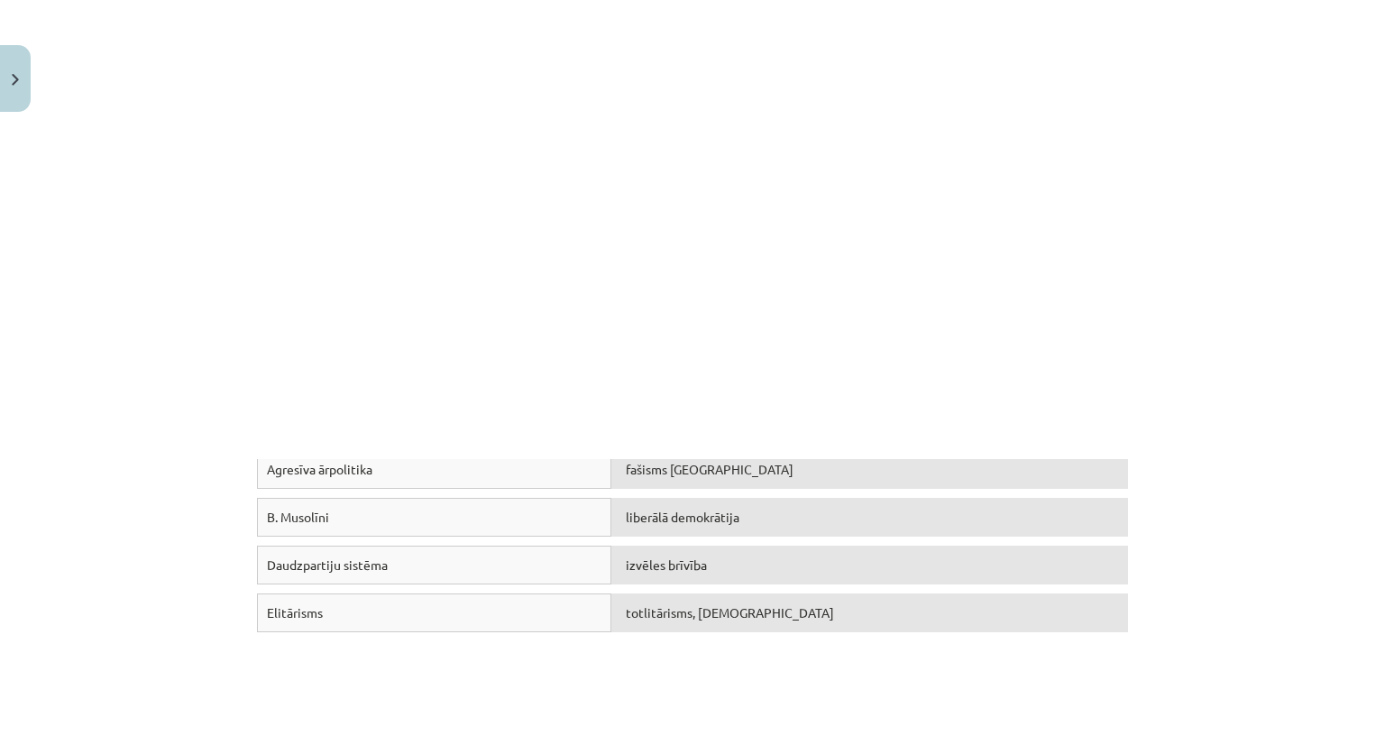
drag, startPoint x: 404, startPoint y: 453, endPoint x: 375, endPoint y: 144, distance: 309.7
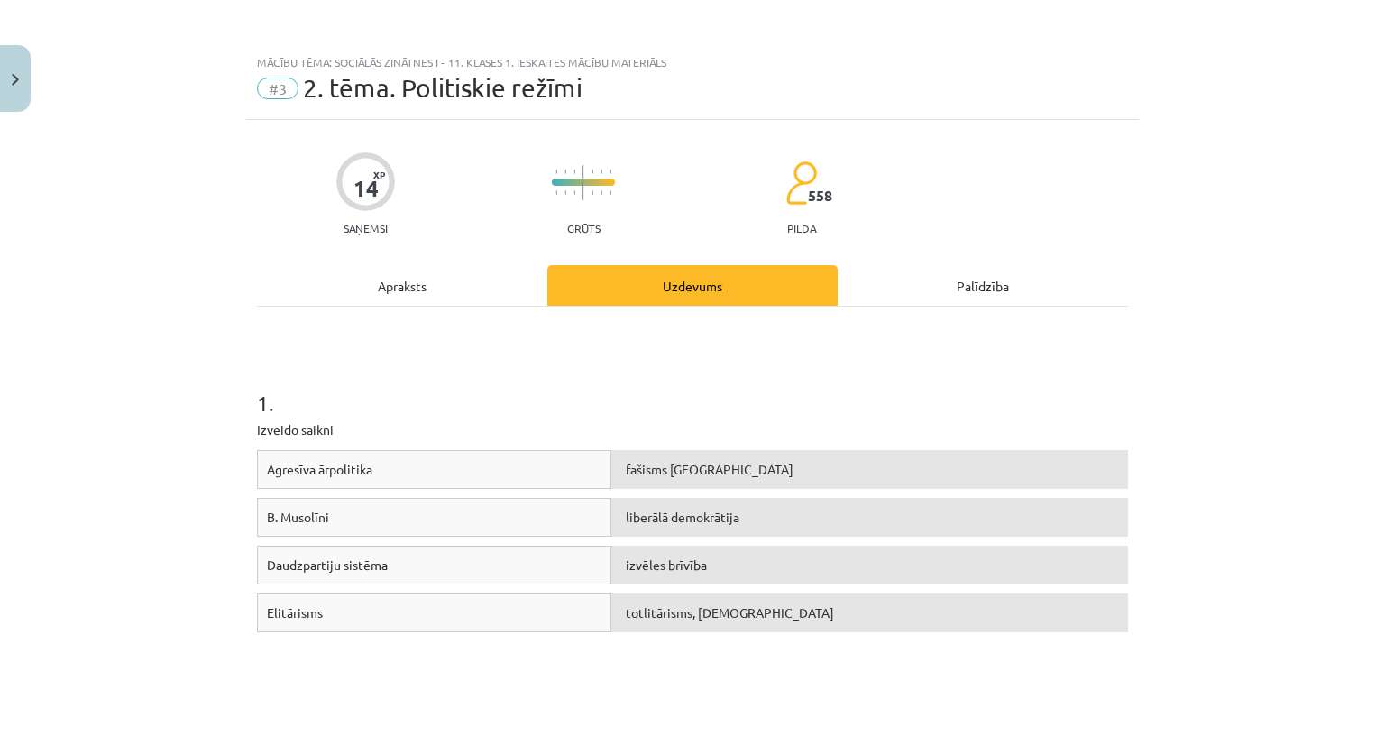
click at [132, 318] on div "Mācību tēma: Sociālās zinātnes i - 11. klases 1. ieskaites mācību materiāls #3 …" at bounding box center [692, 372] width 1385 height 745
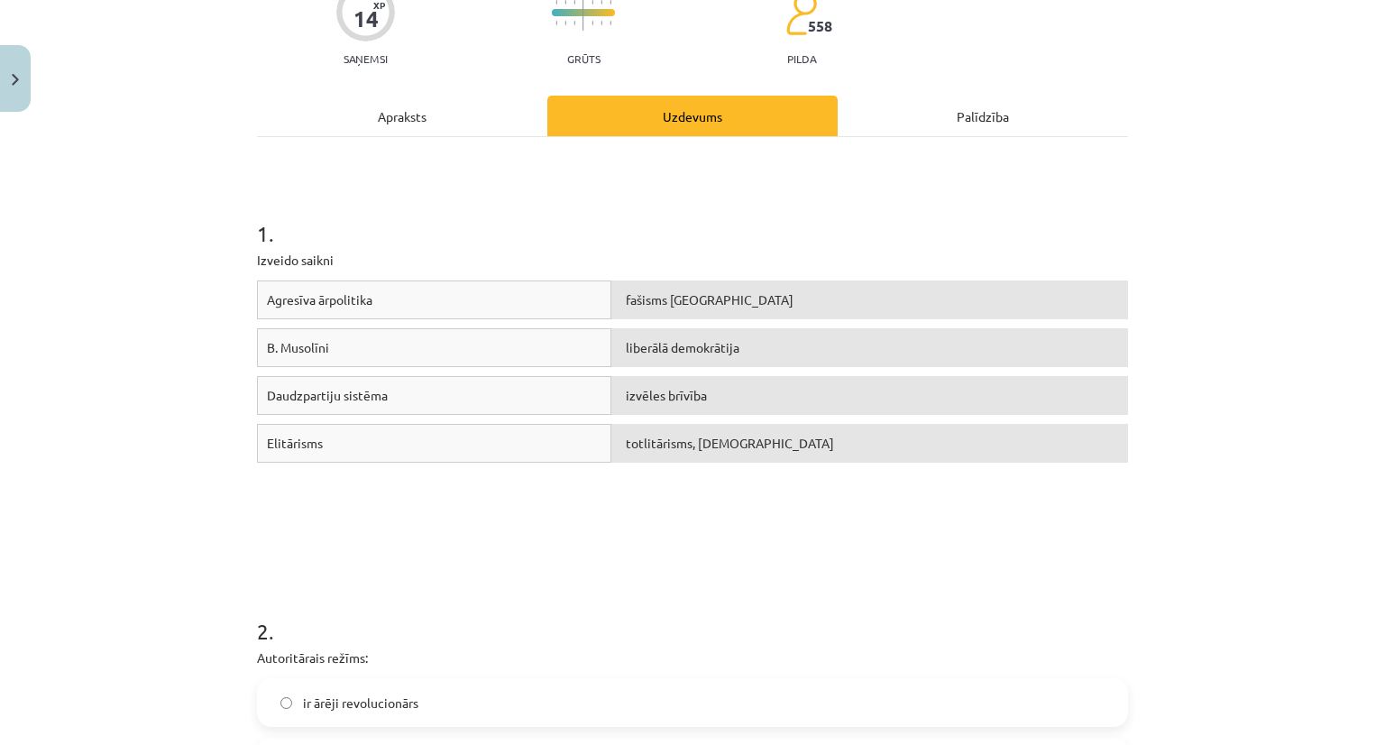
scroll to position [180, 0]
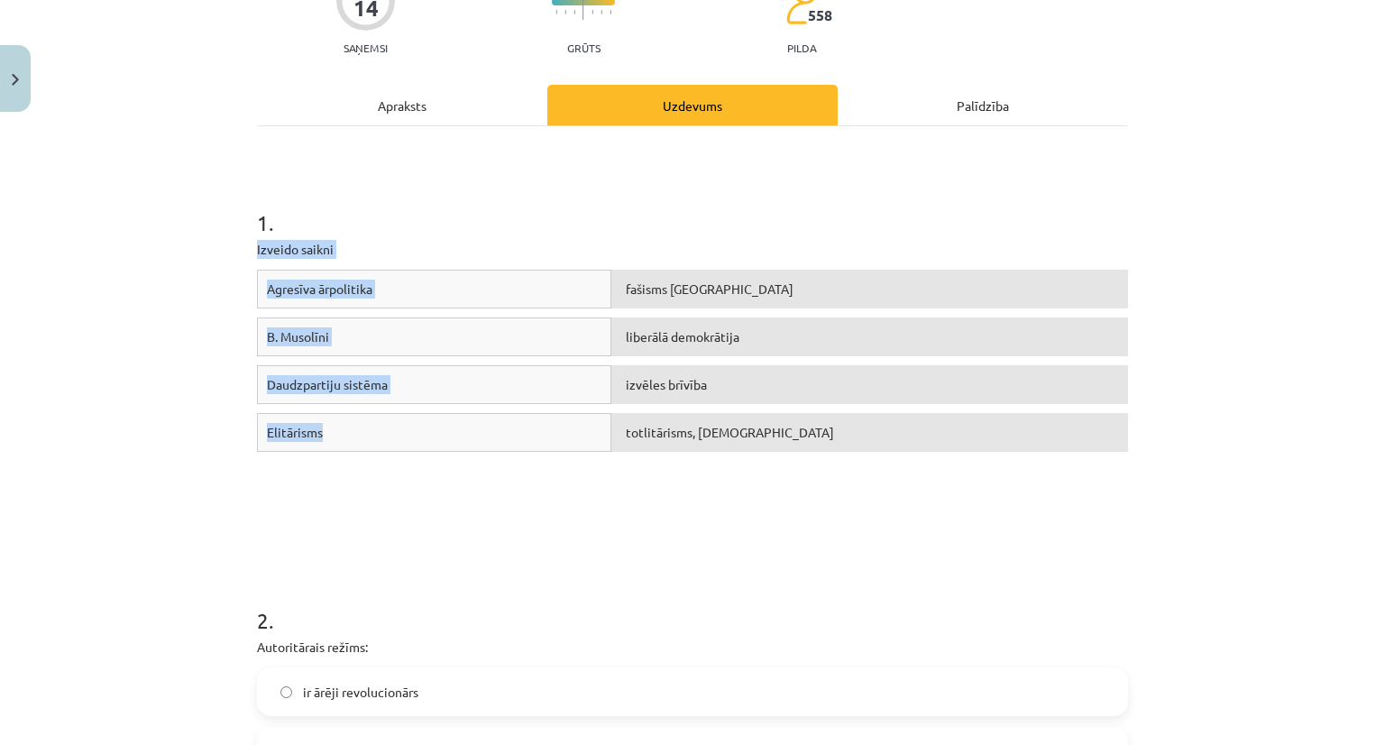
drag, startPoint x: 289, startPoint y: 291, endPoint x: 390, endPoint y: 451, distance: 189.4
copy div "Izveido saikni Agresīva ārpolitika fašisms [GEOGRAPHIC_DATA] B. Musolīni liberā…"
click at [616, 499] on div "Agresīva ārpolitika fašisms [GEOGRAPHIC_DATA] B. Musolīni liberālā demokrātija …" at bounding box center [692, 405] width 871 height 271
